Goal: Transaction & Acquisition: Purchase product/service

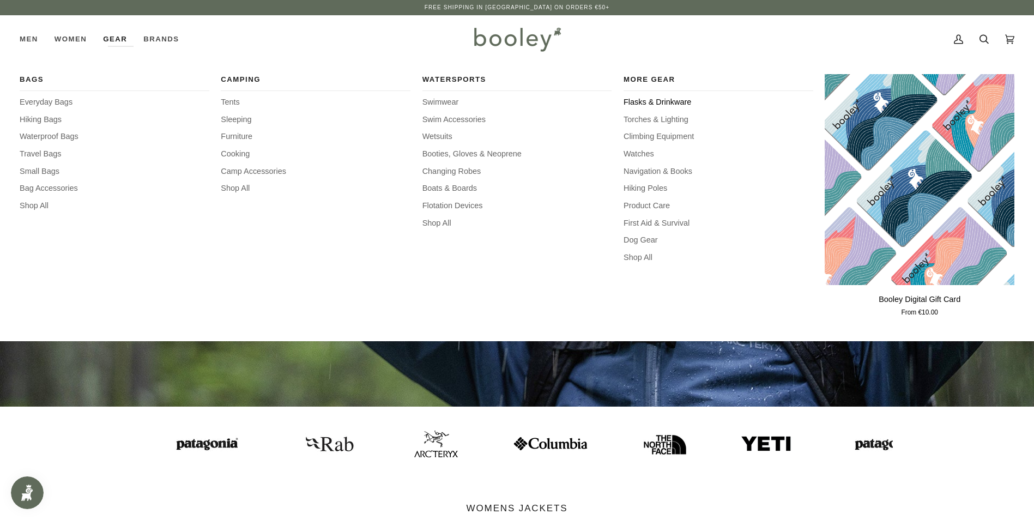
click at [668, 99] on span "Flasks & Drinkware" at bounding box center [719, 103] width 190 height 12
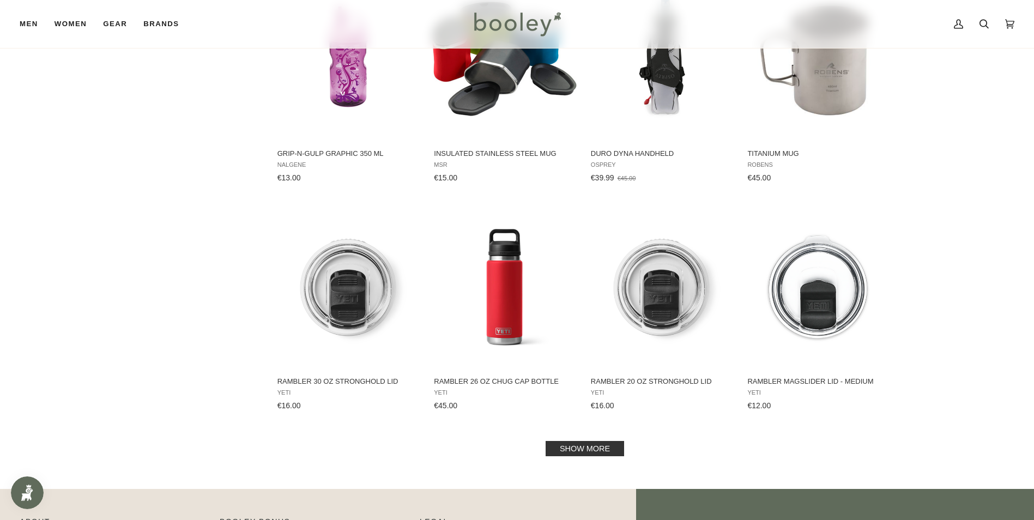
scroll to position [981, 0]
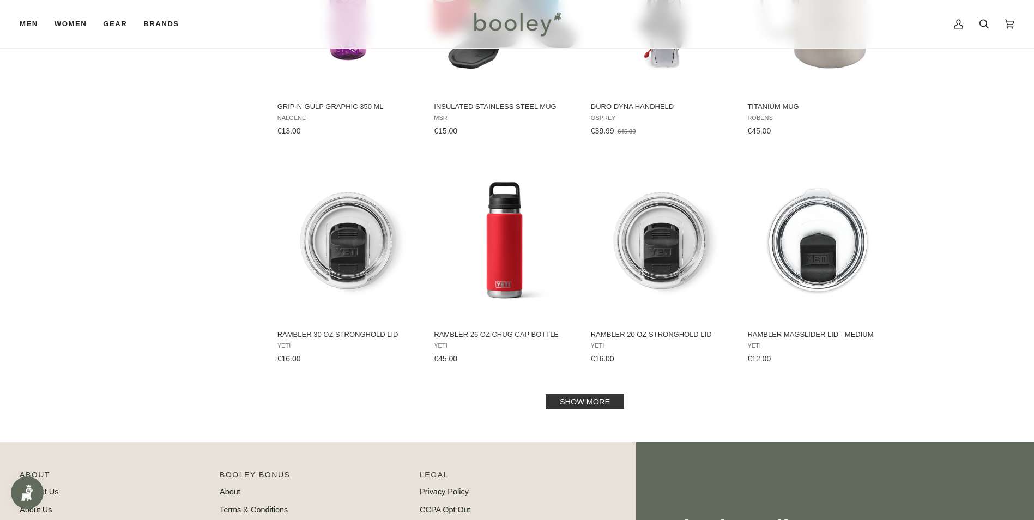
click at [599, 400] on link "Show more" at bounding box center [585, 401] width 79 height 15
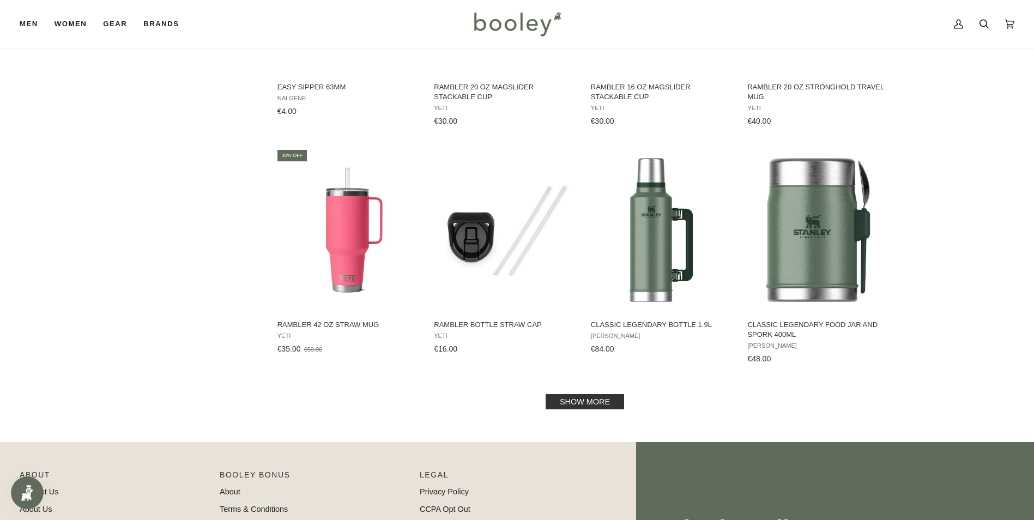
scroll to position [2181, 0]
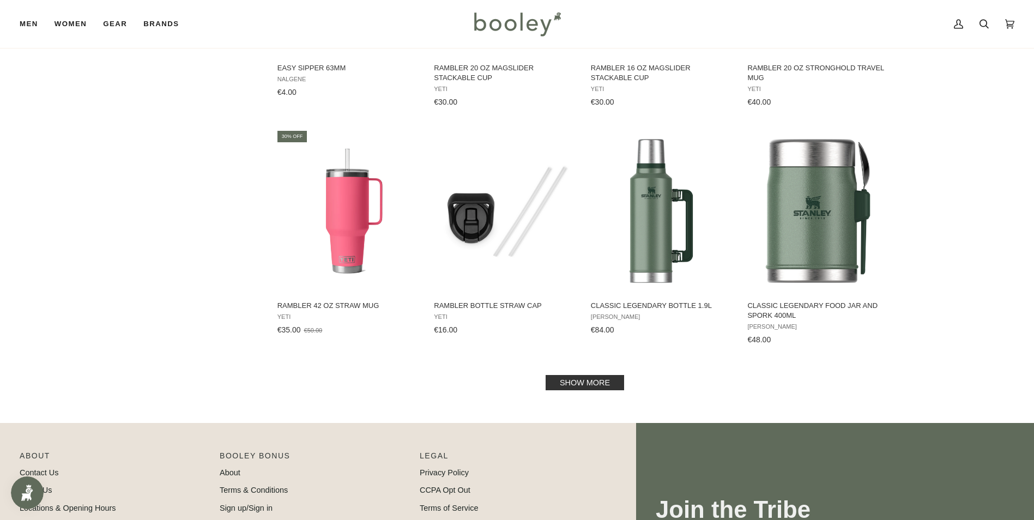
click at [586, 381] on link "Show more" at bounding box center [585, 382] width 79 height 15
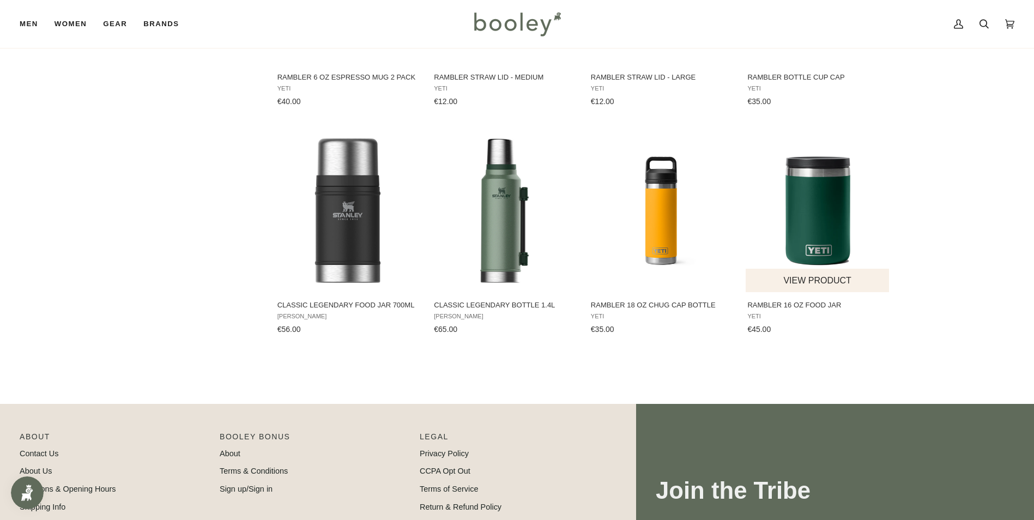
scroll to position [3108, 0]
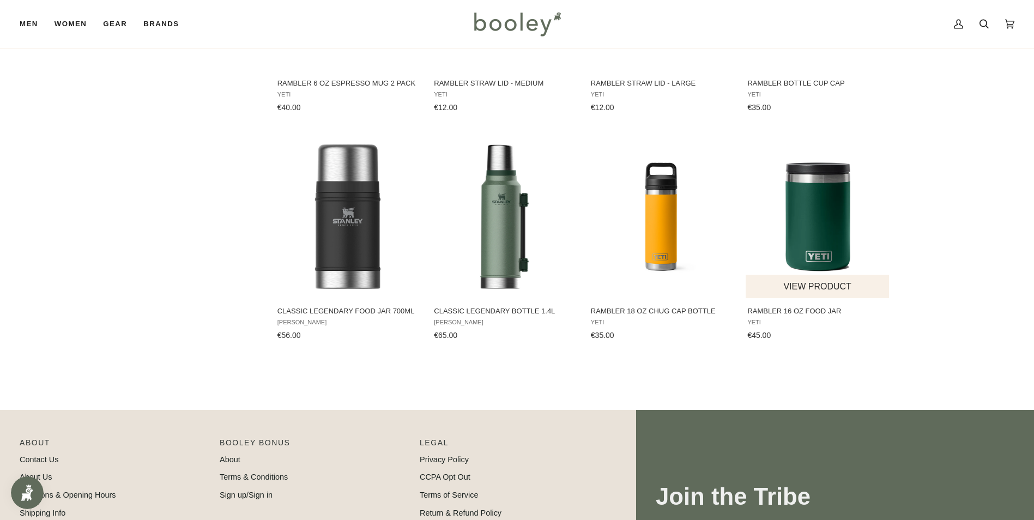
click at [817, 222] on img "Rambler 16 oz Food Jar" at bounding box center [818, 216] width 144 height 144
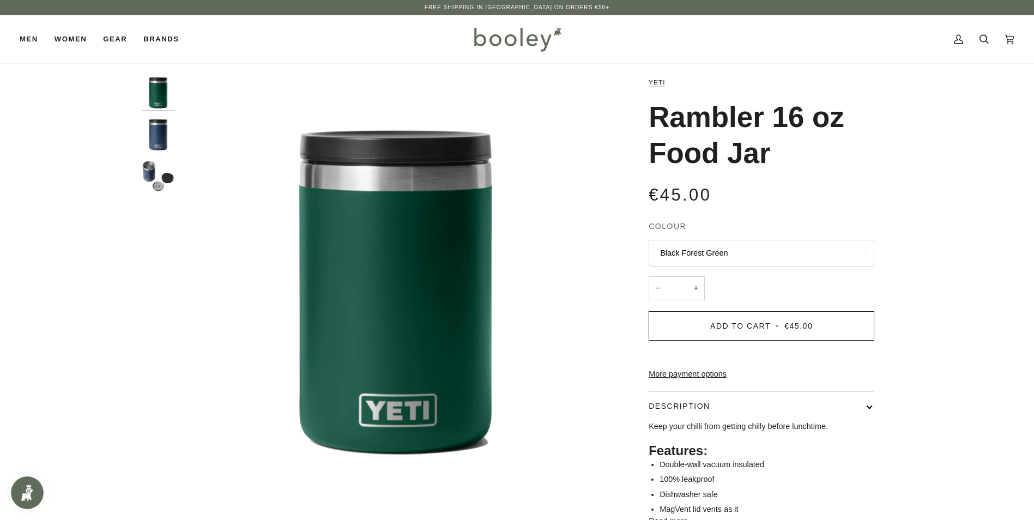
click at [156, 140] on img "Rambler 16 oz Food Jar" at bounding box center [158, 134] width 33 height 33
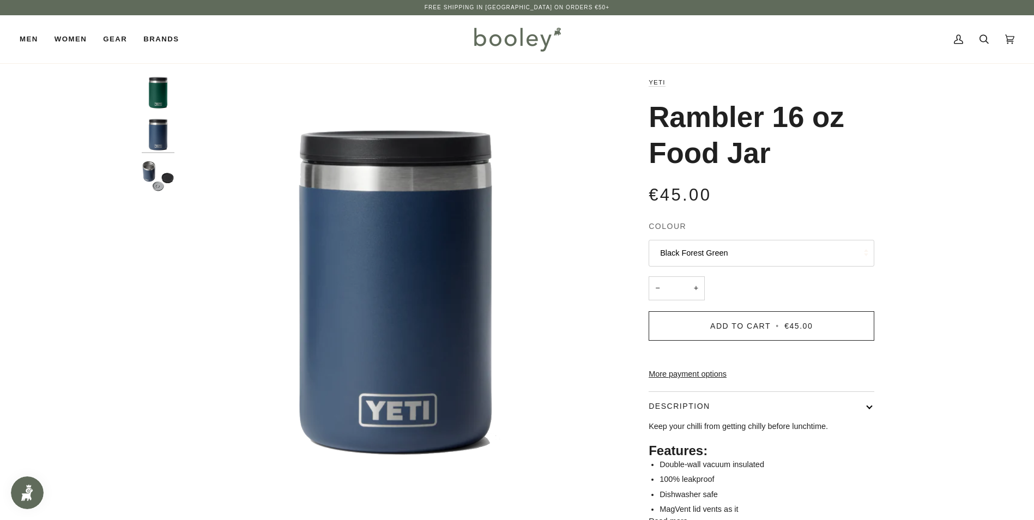
click at [155, 174] on img "Rambler 16 oz Food Jar" at bounding box center [158, 176] width 33 height 33
